Goal: Check status: Check status

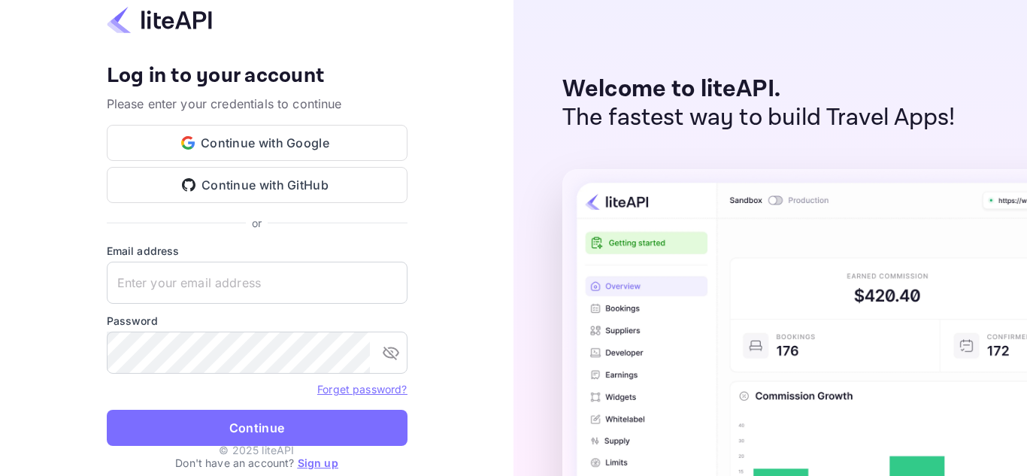
type input "[EMAIL_ADDRESS][DOMAIN_NAME]"
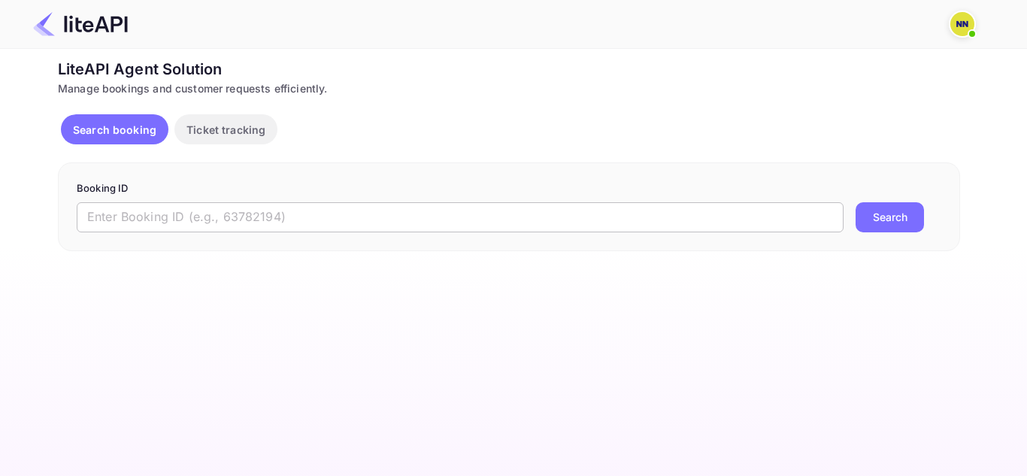
drag, startPoint x: 441, startPoint y: 207, endPoint x: 491, endPoint y: 222, distance: 51.8
click at [441, 207] on input "text" at bounding box center [460, 217] width 766 height 30
paste input "8953925"
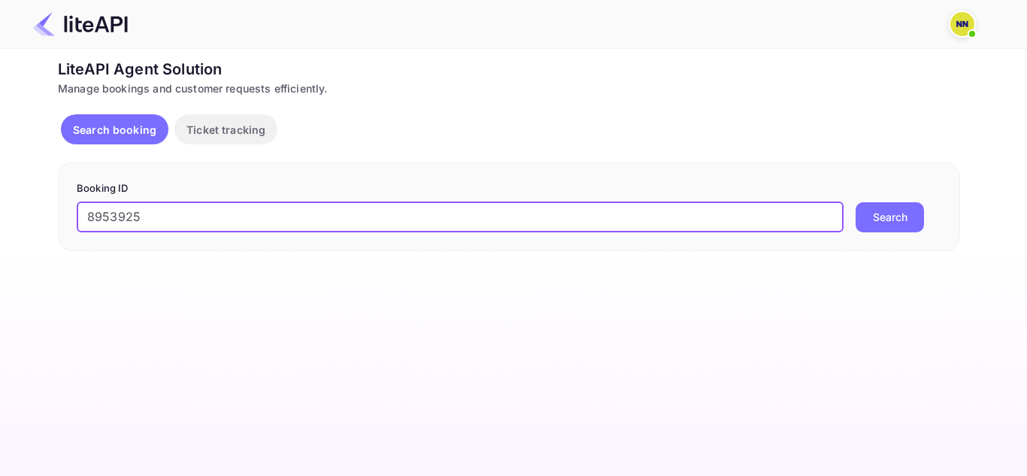
type input "8953925"
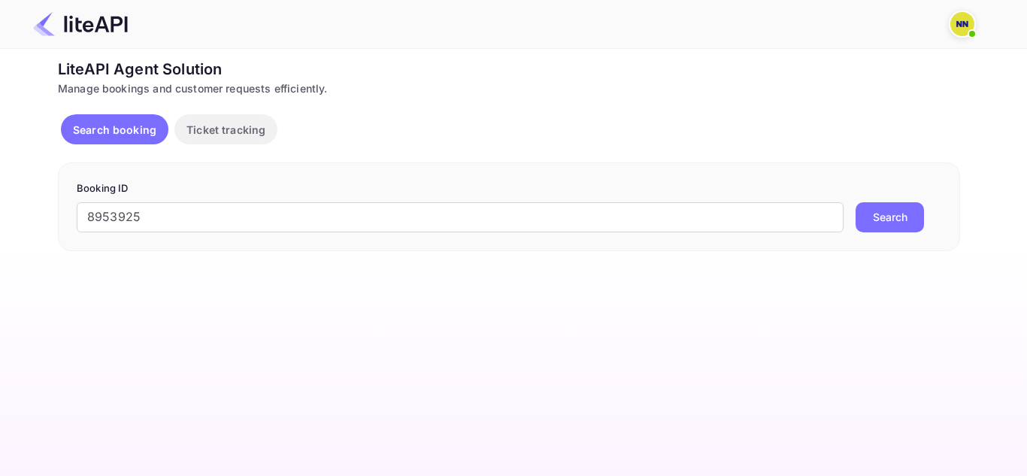
click at [878, 217] on button "Search" at bounding box center [889, 217] width 68 height 30
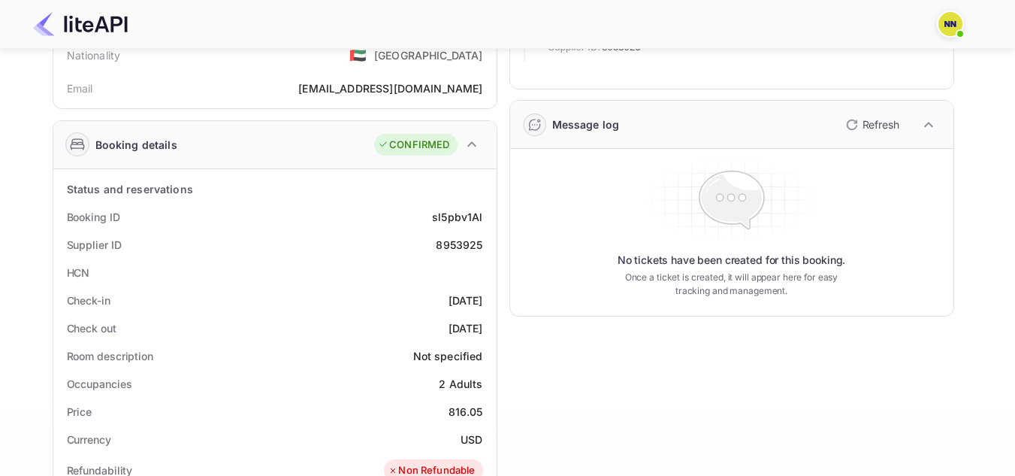
scroll to position [225, 0]
